Goal: Transaction & Acquisition: Purchase product/service

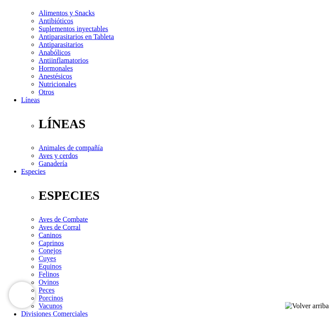
scroll to position [219, 0]
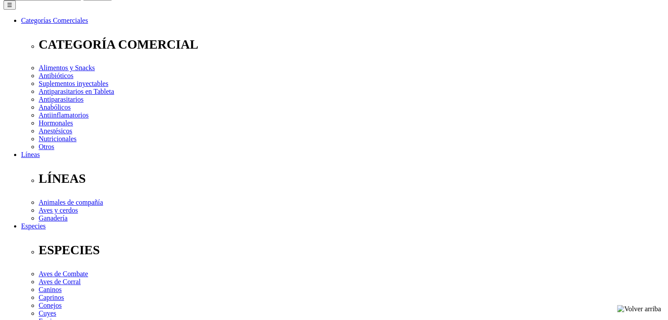
scroll to position [132, 0]
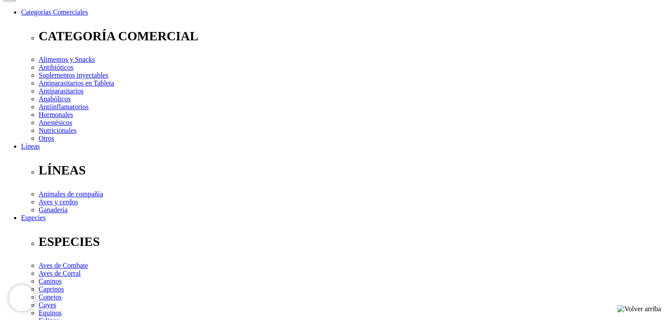
scroll to position [132, 0]
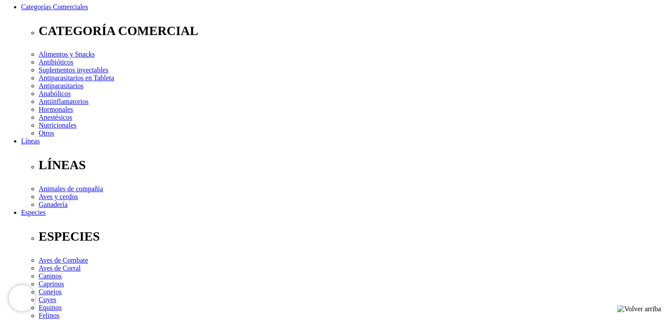
checkbox input "true"
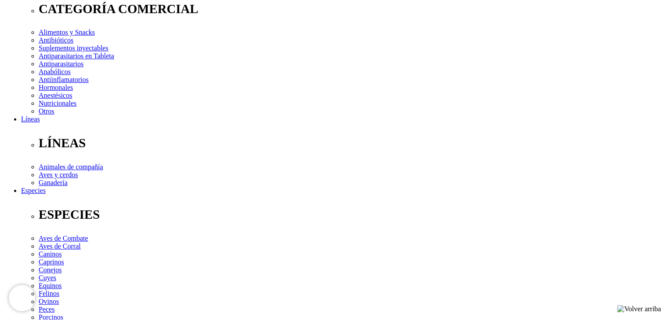
scroll to position [176, 0]
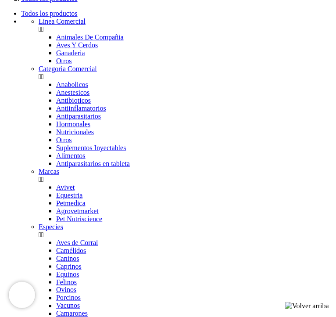
scroll to position [966, 0]
